Goal: Information Seeking & Learning: Learn about a topic

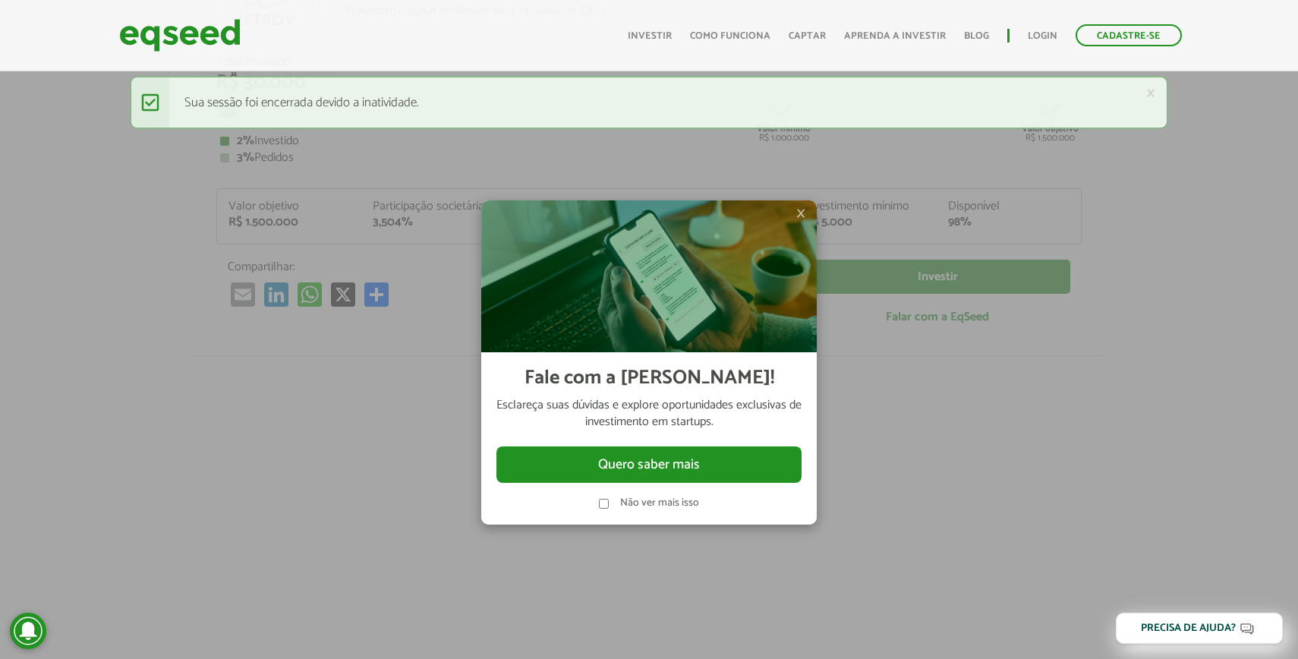
click at [802, 216] on span "×" at bounding box center [800, 213] width 9 height 18
